Goal: Navigation & Orientation: Find specific page/section

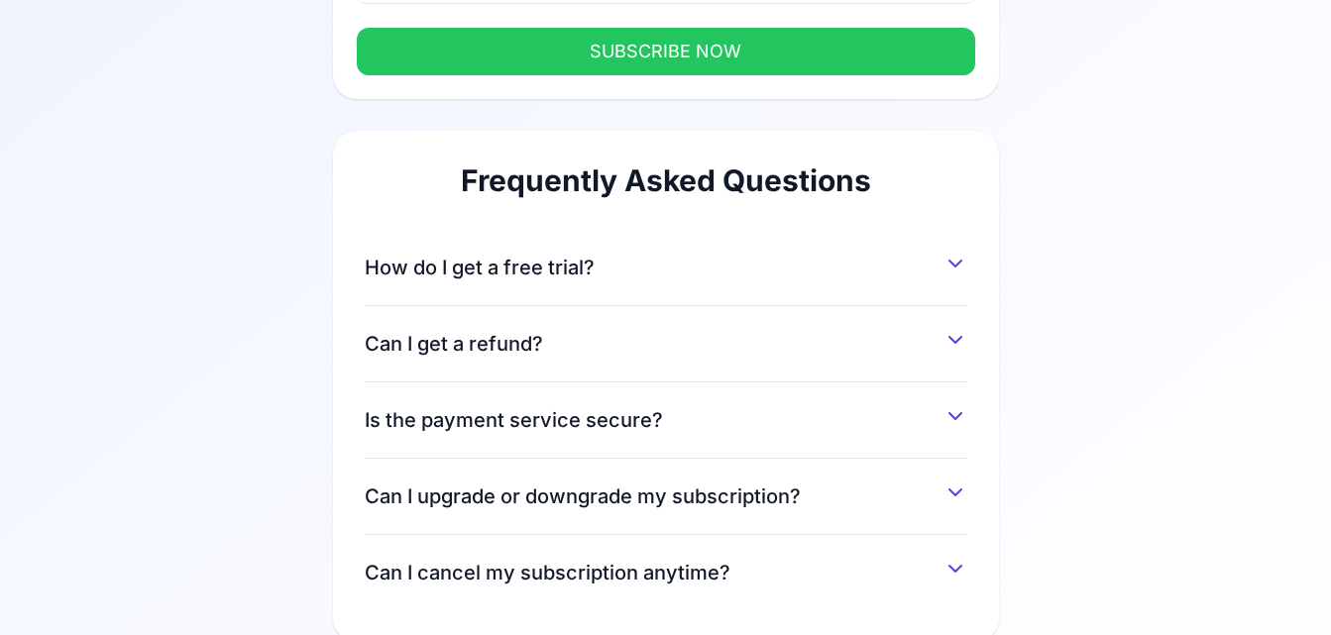
scroll to position [435, 0]
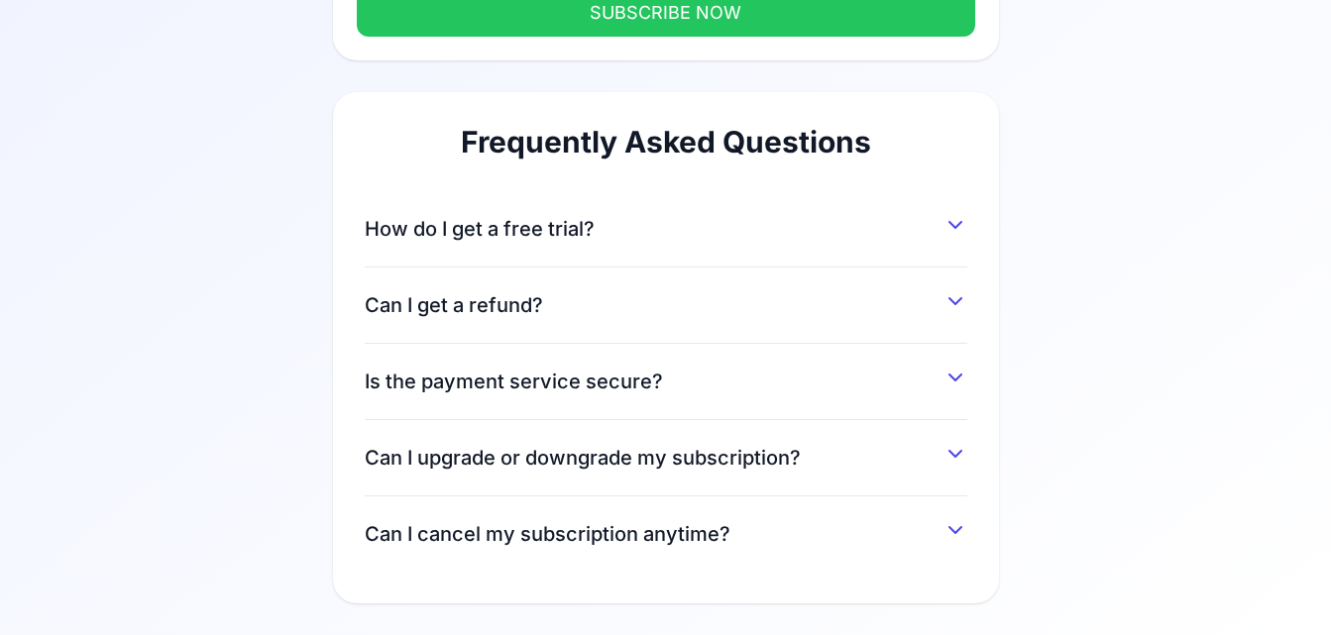
click at [953, 229] on icon at bounding box center [955, 225] width 24 height 24
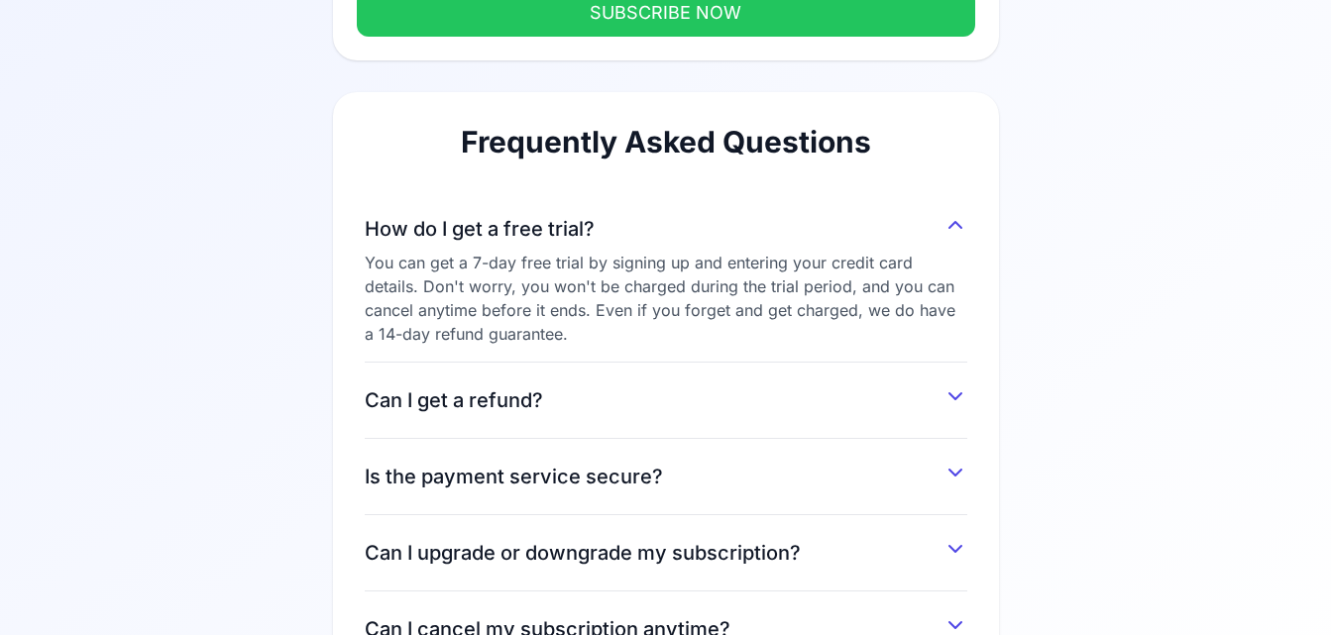
scroll to position [0, 0]
